Goal: Transaction & Acquisition: Purchase product/service

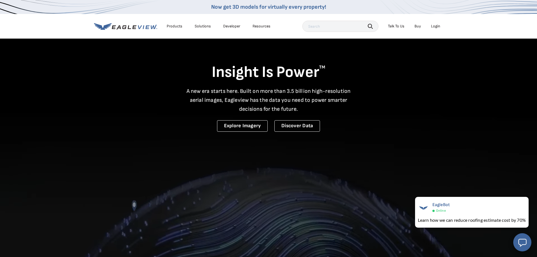
click at [431, 29] on li "Login" at bounding box center [435, 26] width 15 height 8
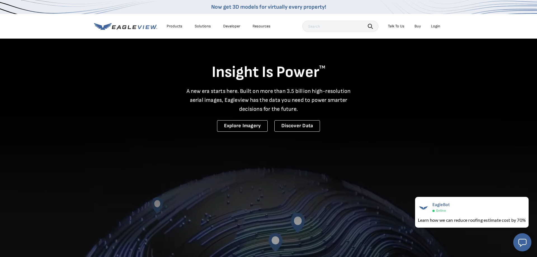
click at [433, 26] on div "Login" at bounding box center [435, 26] width 9 height 5
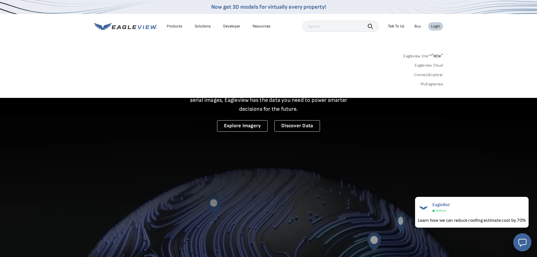
click at [424, 64] on link "Eagleview Cloud" at bounding box center [429, 65] width 28 height 5
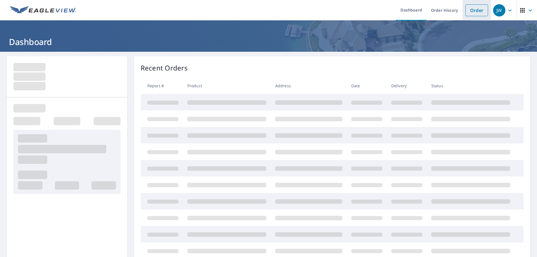
click at [473, 15] on link "Order" at bounding box center [477, 10] width 23 height 12
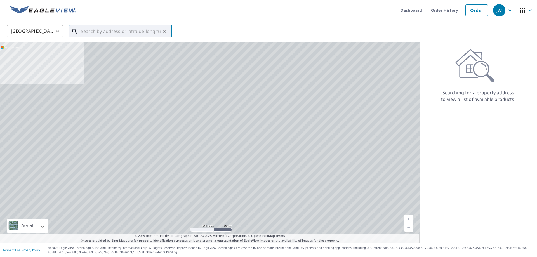
click at [118, 27] on input "text" at bounding box center [121, 32] width 80 height 16
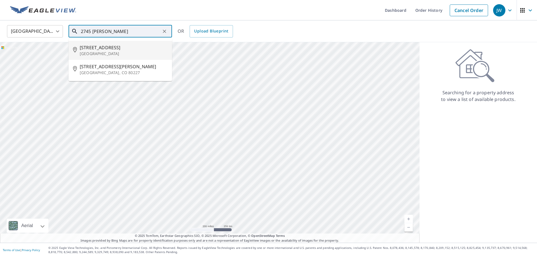
click at [128, 47] on span "2745 Amesbury Rd" at bounding box center [124, 47] width 88 height 7
type input "2745 Amesbury Rd Winston Salem, NC 27103"
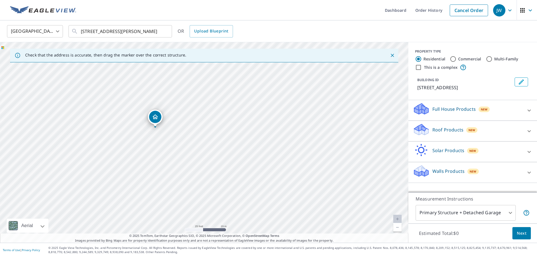
click at [435, 133] on p "Roof Products" at bounding box center [448, 129] width 31 height 7
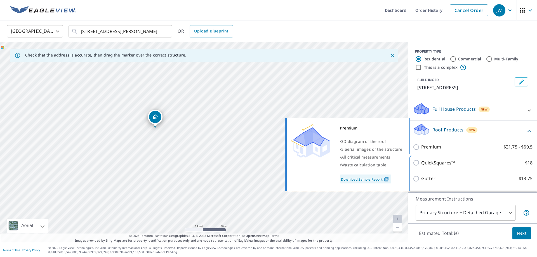
click at [435, 151] on p "Premium" at bounding box center [431, 147] width 20 height 7
click at [421, 151] on input "Premium $21.75 - $69.5" at bounding box center [417, 147] width 8 height 7
checkbox input "true"
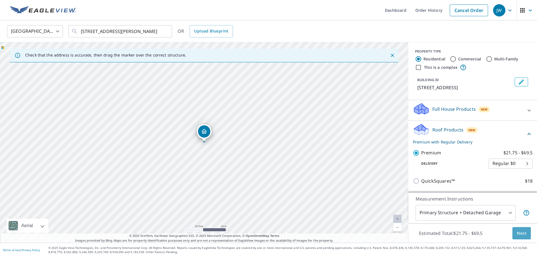
click at [526, 228] on button "Next" at bounding box center [522, 233] width 18 height 13
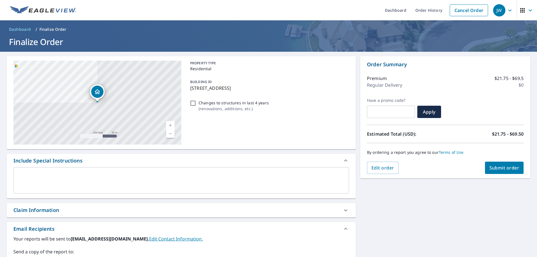
scroll to position [99, 0]
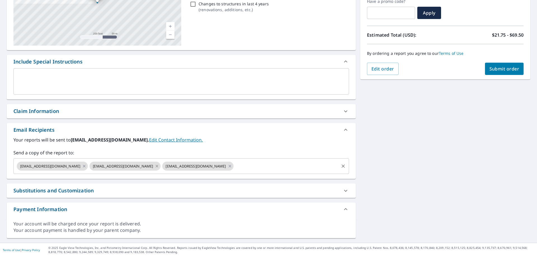
click at [155, 167] on icon at bounding box center [157, 166] width 4 height 6
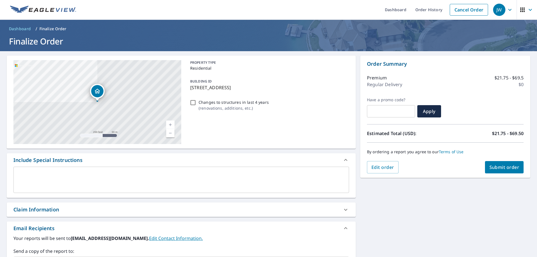
scroll to position [0, 0]
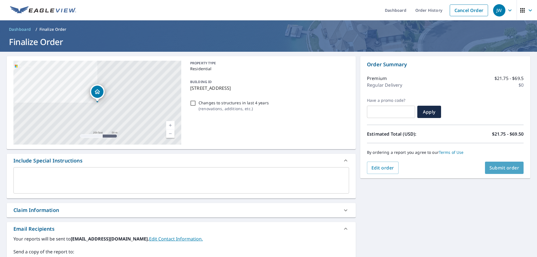
click at [498, 169] on span "Submit order" at bounding box center [505, 168] width 30 height 6
